Goal: Use online tool/utility: Utilize a website feature to perform a specific function

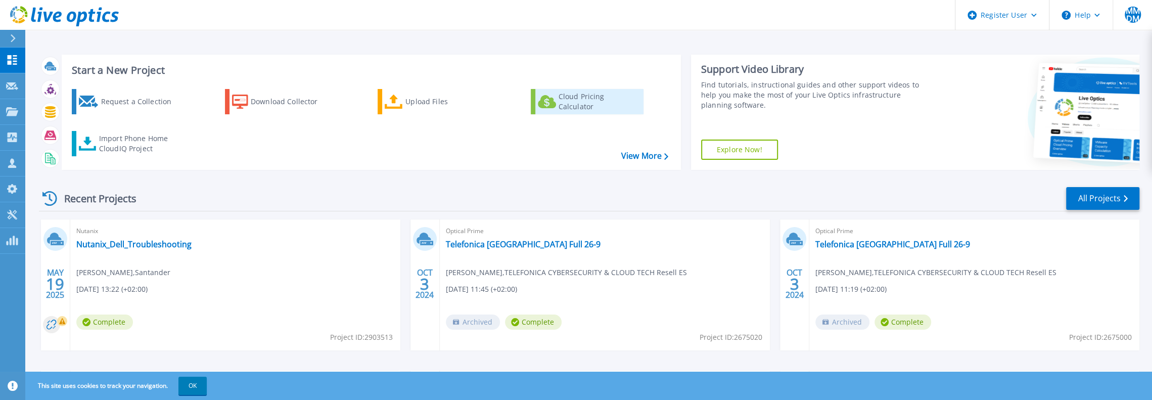
click at [568, 105] on div "Cloud Pricing Calculator" at bounding box center [598, 101] width 81 height 20
click at [629, 158] on link "View More" at bounding box center [644, 156] width 47 height 10
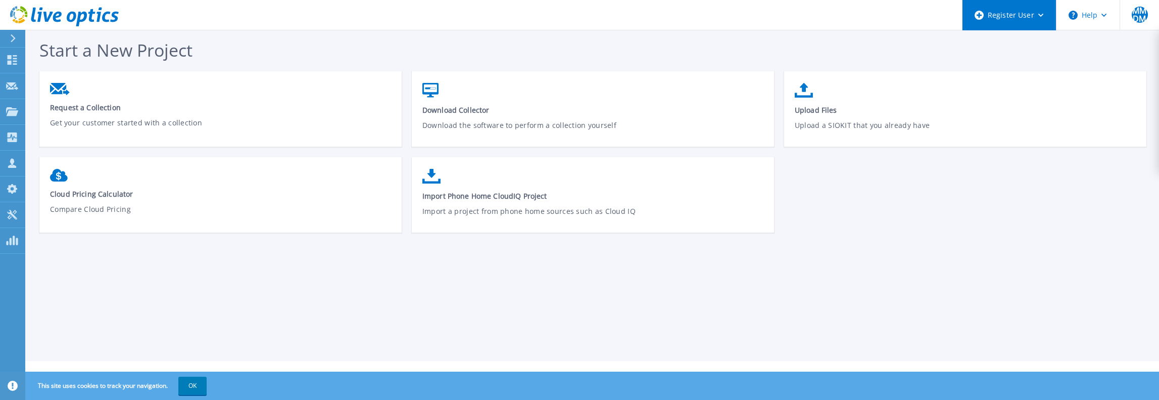
click at [1039, 21] on div "Register User" at bounding box center [1009, 15] width 93 height 30
click at [1001, 204] on div "Request a Collection Get your customer started with a collection Download Colle…" at bounding box center [597, 157] width 1117 height 172
click at [192, 386] on button "OK" at bounding box center [192, 385] width 28 height 18
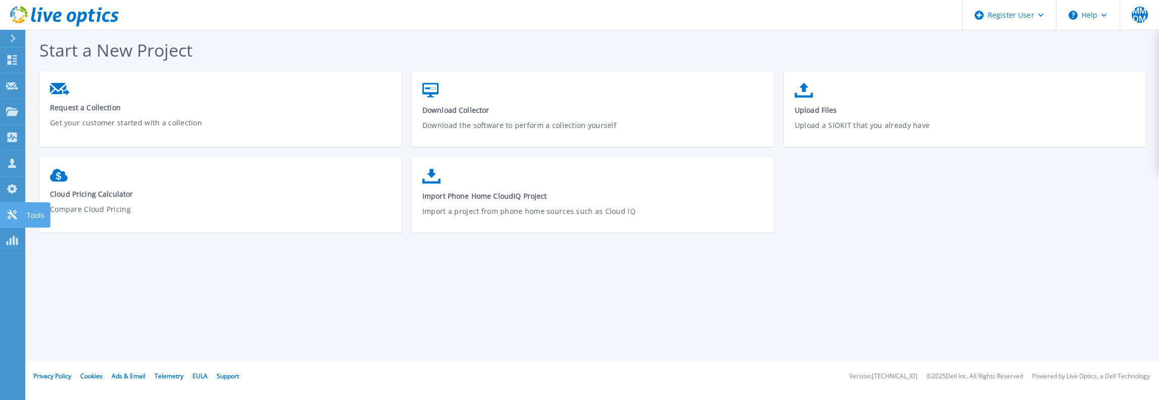
click at [28, 213] on p "Tools" at bounding box center [36, 215] width 18 height 26
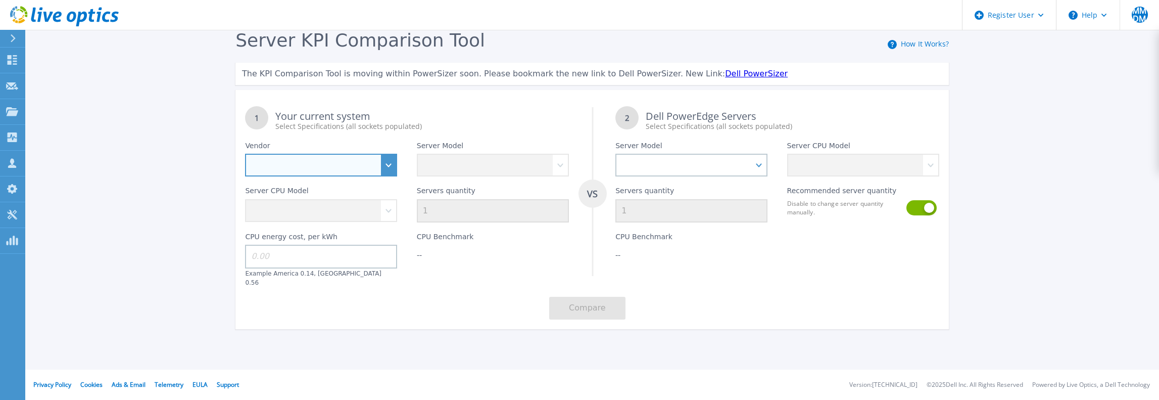
click at [380, 164] on select "Dell HPE Lenovo Supermicro" at bounding box center [321, 165] width 152 height 23
select select "Dell"
click at [245, 154] on select "Dell HPE Lenovo Supermicro" at bounding box center [321, 165] width 152 height 23
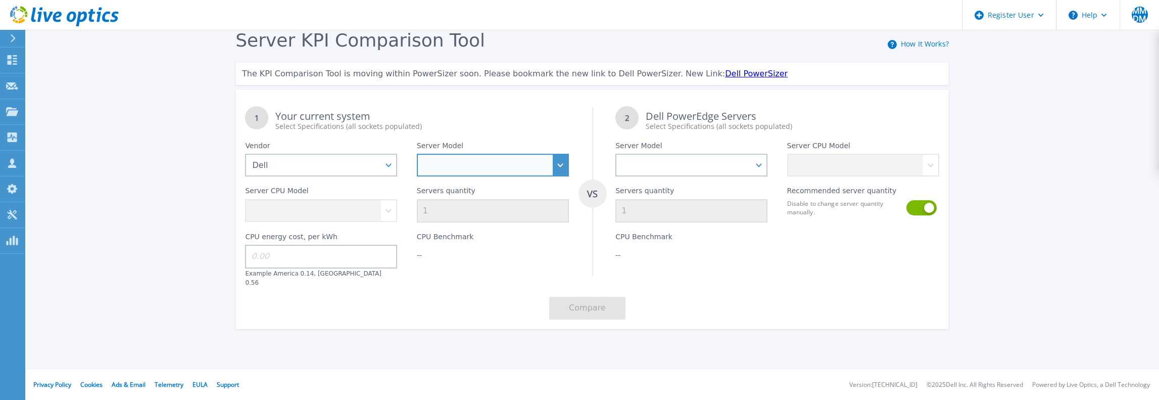
click at [562, 167] on select "PowerEdge C6520 PowerEdge C6525 PowerEdge HS5610 PowerEdge HS5620 PowerEdge R24…" at bounding box center [493, 165] width 152 height 23
click at [514, 166] on select "PowerEdge C6520 PowerEdge C6525 PowerEdge HS5610 PowerEdge HS5620 PowerEdge R24…" at bounding box center [493, 165] width 152 height 23
select select "PowerEdge R660"
click at [417, 154] on select "PowerEdge C6520 PowerEdge C6525 PowerEdge HS5610 PowerEdge HS5620 PowerEdge R24…" at bounding box center [493, 165] width 152 height 23
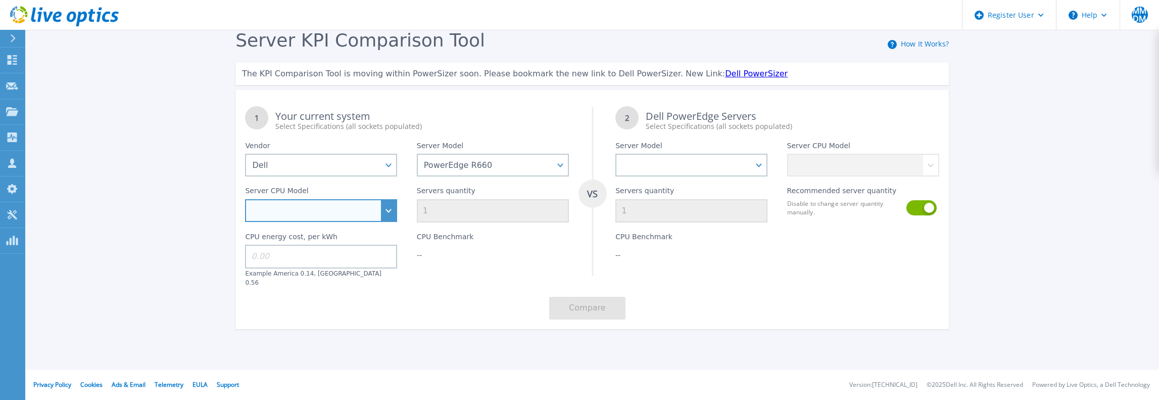
click at [391, 205] on select "Intel Xeon Gold 6414U 2GHz Intel Xeon Gold 6430 2.1GHz Intel Xeon Gold 6454S 2.…" at bounding box center [321, 210] width 152 height 23
select select "335314"
click at [245, 199] on select "Intel Xeon Gold 6414U 2GHz Intel Xeon Gold 6430 2.1GHz Intel Xeon Gold 6454S 2.…" at bounding box center [321, 210] width 152 height 23
click at [447, 212] on input "1" at bounding box center [493, 210] width 152 height 23
type input "10"
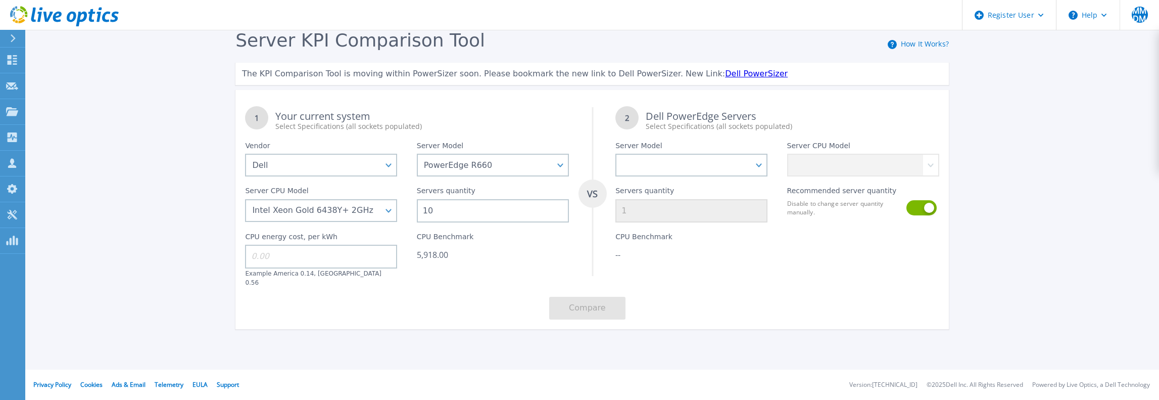
click at [432, 342] on div "Server KPI Comparison Tool How It Works? The KPI Comparison Tool is moving with…" at bounding box center [579, 188] width 1159 height 377
click at [324, 255] on input at bounding box center [321, 256] width 152 height 23
type input "0.3"
click at [397, 349] on div "Server KPI Comparison Tool How It Works? The KPI Comparison Tool is moving with…" at bounding box center [579, 188] width 1159 height 377
click at [693, 161] on select "PowerEdge C6520 PowerEdge C6525 PowerEdge HS5610 PowerEdge HS5620 PowerEdge R24…" at bounding box center [691, 165] width 152 height 23
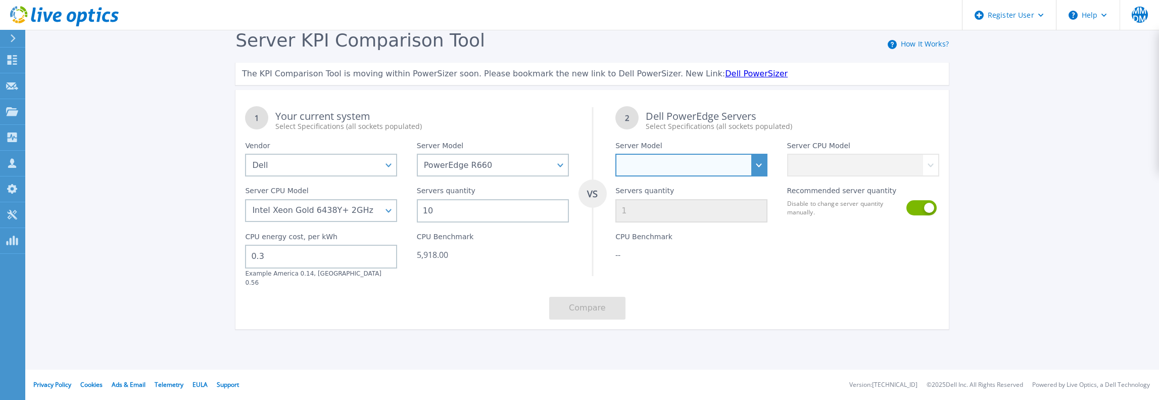
select select "PowerEdge R670"
click at [615, 154] on select "PowerEdge C6520 PowerEdge C6525 PowerEdge HS5610 PowerEdge HS5620 PowerEdge R24…" at bounding box center [691, 165] width 152 height 23
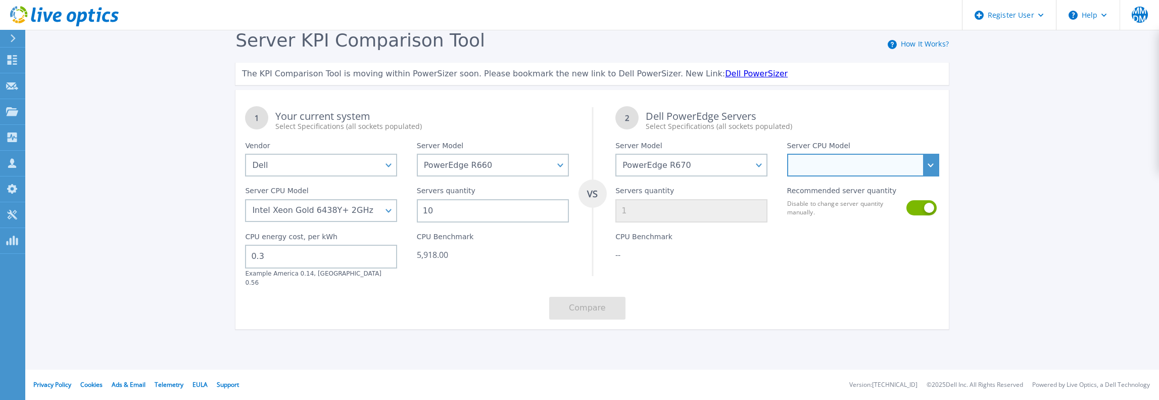
click at [917, 167] on select "Intel Xeon 6710E 2.4GHz Intel Xeon 6740E 2.4GHz Intel Xeon 6756E 1.8GHz Intel X…" at bounding box center [863, 165] width 152 height 23
click at [874, 169] on select "Intel Xeon 6710E 2.4GHz Intel Xeon 6740E 2.4GHz Intel Xeon 6756E 1.8GHz Intel X…" at bounding box center [863, 165] width 152 height 23
select select "337343"
click at [787, 154] on select "Intel Xeon 6710E 2.4GHz Intel Xeon 6740E 2.4GHz Intel Xeon 6756E 1.8GHz Intel X…" at bounding box center [863, 165] width 152 height 23
type input "8"
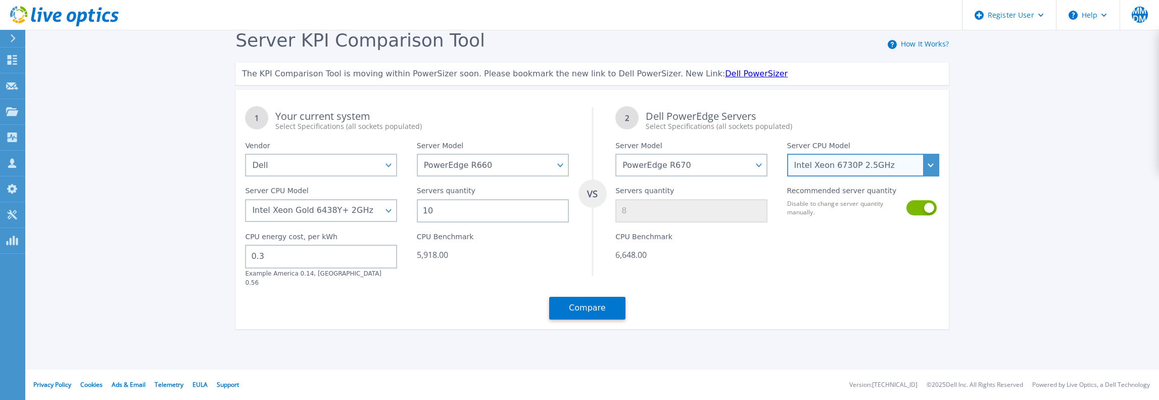
click at [877, 162] on select "Intel Xeon 6710E 2.4GHz Intel Xeon 6740E 2.4GHz Intel Xeon 6756E 1.8GHz Intel X…" at bounding box center [863, 165] width 152 height 23
select select "335587"
click at [787, 154] on select "Intel Xeon 6710E 2.4GHz Intel Xeon 6740E 2.4GHz Intel Xeon 6756E 1.8GHz Intel X…" at bounding box center [863, 165] width 152 height 23
type input "6"
click at [873, 165] on select "Intel Xeon 6710E 2.4GHz Intel Xeon 6740E 2.4GHz Intel Xeon 6756E 1.8GHz Intel X…" at bounding box center [863, 165] width 152 height 23
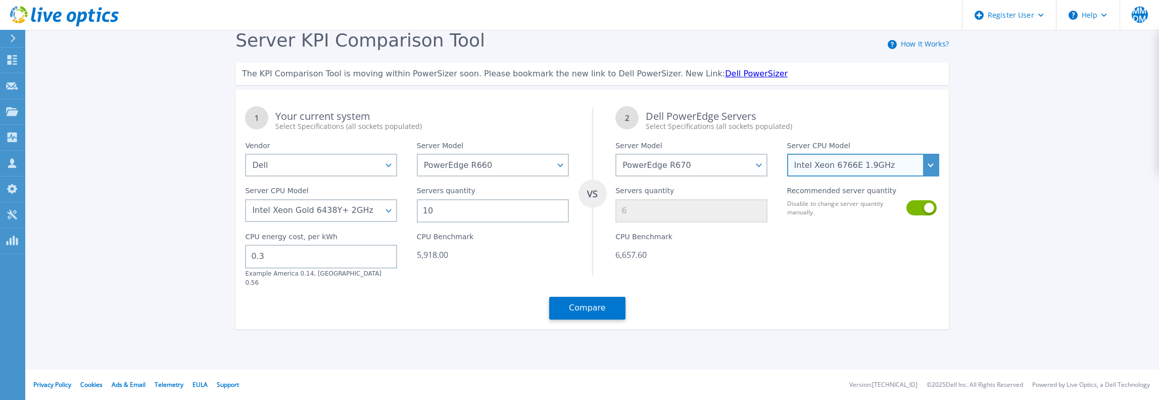
select select "336287"
click at [787, 154] on select "Intel Xeon 6710E 2.4GHz Intel Xeon 6740E 2.4GHz Intel Xeon 6756E 1.8GHz Intel X…" at bounding box center [863, 165] width 152 height 23
type input "8"
click at [899, 167] on select "Intel Xeon 6710E 2.4GHz Intel Xeon 6740E 2.4GHz Intel Xeon 6756E 1.8GHz Intel X…" at bounding box center [863, 165] width 152 height 23
select select "337285"
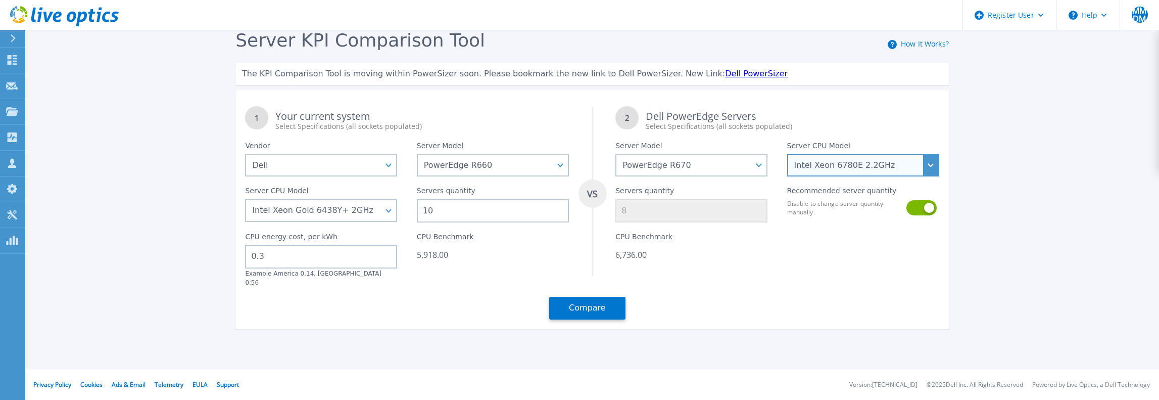
click at [787, 154] on select "Intel Xeon 6710E 2.4GHz Intel Xeon 6740E 2.4GHz Intel Xeon 6756E 1.8GHz Intel X…" at bounding box center [863, 165] width 152 height 23
type input "5"
click at [891, 167] on select "Intel Xeon 6710E 2.4GHz Intel Xeon 6740E 2.4GHz Intel Xeon 6756E 1.8GHz Intel X…" at bounding box center [863, 165] width 152 height 23
select select "337343"
click at [787, 154] on select "Intel Xeon 6710E 2.4GHz Intel Xeon 6740E 2.4GHz Intel Xeon 6756E 1.8GHz Intel X…" at bounding box center [863, 165] width 152 height 23
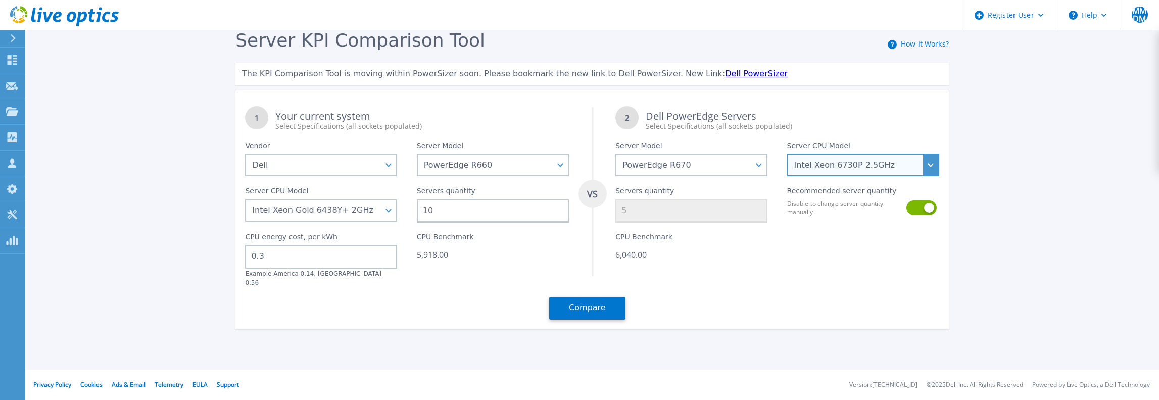
type input "8"
click at [917, 165] on select "Intel Xeon 6710E 2.4GHz Intel Xeon 6740E 2.4GHz Intel Xeon 6756E 1.8GHz Intel X…" at bounding box center [863, 165] width 152 height 23
click at [865, 166] on select "Intel Xeon 6710E 2.4GHz Intel Xeon 6740E 2.4GHz Intel Xeon 6756E 1.8GHz Intel X…" at bounding box center [863, 165] width 152 height 23
select select "337344"
click at [787, 154] on select "Intel Xeon 6710E 2.4GHz Intel Xeon 6740E 2.4GHz Intel Xeon 6756E 1.8GHz Intel X…" at bounding box center [863, 165] width 152 height 23
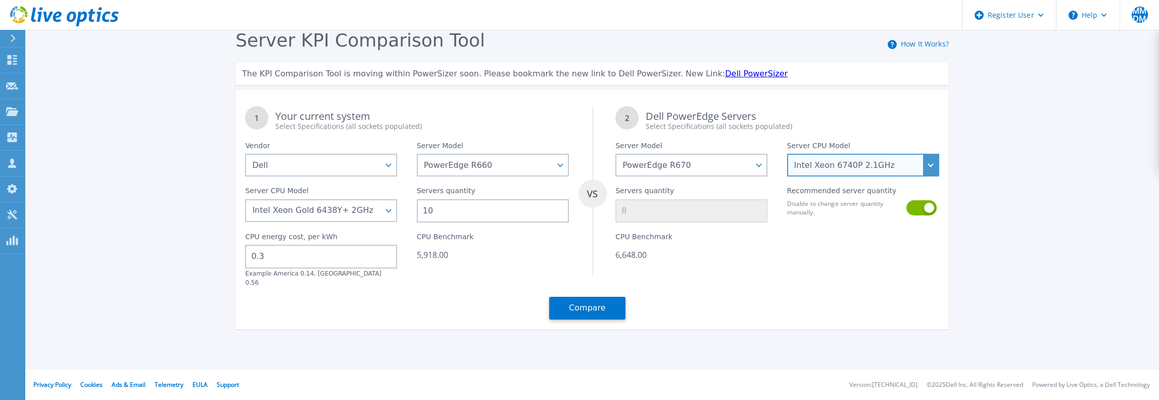
type input "6"
click at [817, 278] on div "1 Your current system Select Specifications (all sockets populated) VS 2 Dell P…" at bounding box center [592, 213] width 714 height 232
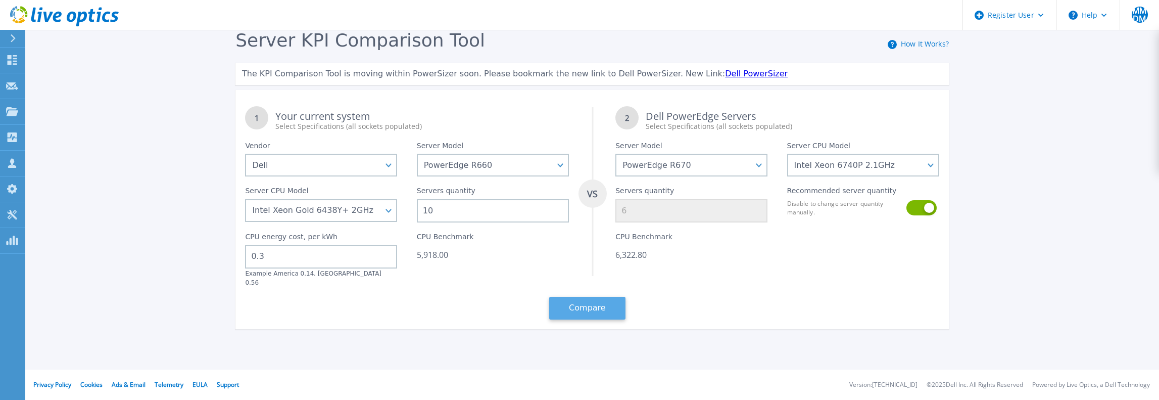
click at [595, 300] on button "Compare" at bounding box center [587, 308] width 76 height 23
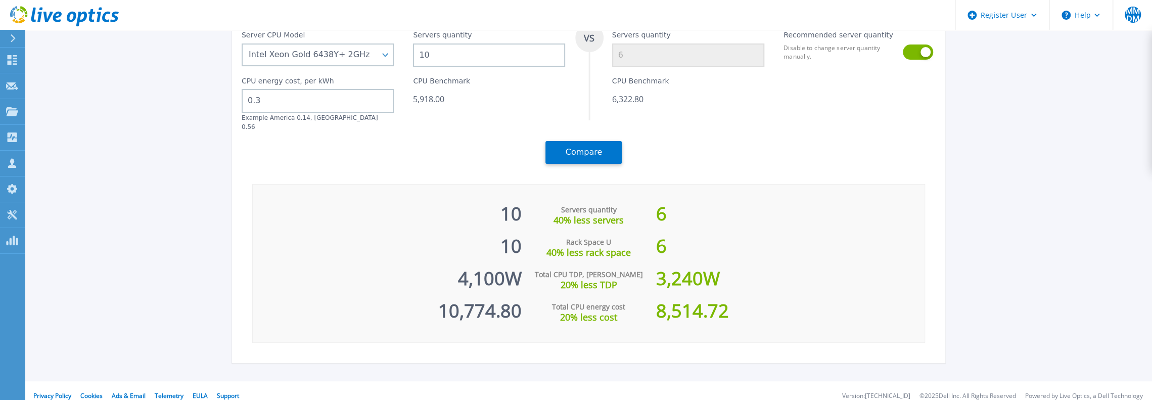
scroll to position [158, 0]
